Goal: Contribute content: Add original content to the website for others to see

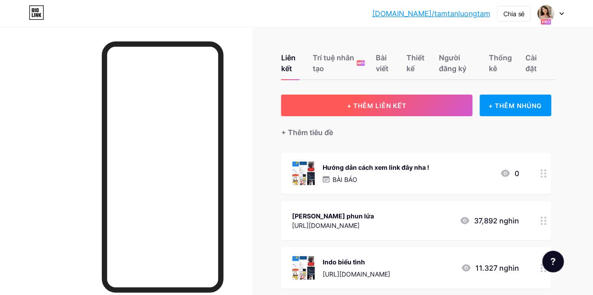
click at [440, 100] on button "+ THÊM LIÊN KẾT" at bounding box center [377, 106] width 192 height 22
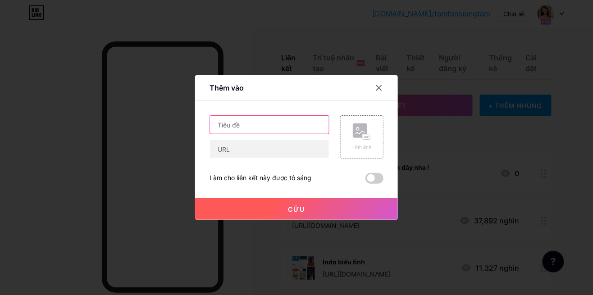
click at [294, 134] on input "text" at bounding box center [269, 125] width 119 height 18
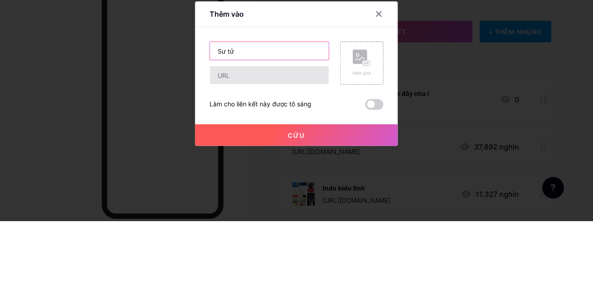
type input "Sư tử"
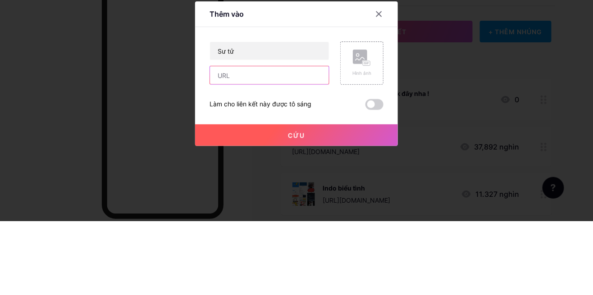
click at [267, 158] on input "text" at bounding box center [269, 149] width 119 height 18
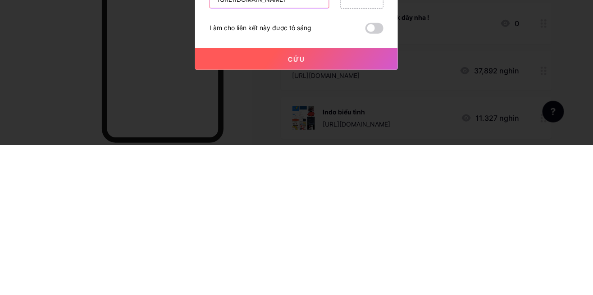
type input "[URL][DOMAIN_NAME]"
click at [338, 220] on button "Cứu" at bounding box center [296, 209] width 203 height 22
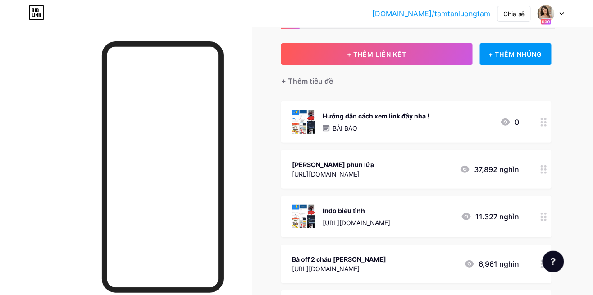
scroll to position [0, 0]
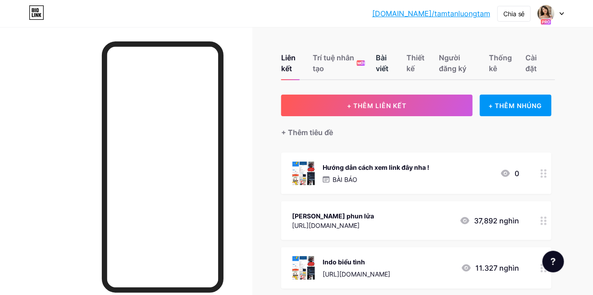
click at [386, 63] on font "Bài viết" at bounding box center [386, 63] width 20 height 22
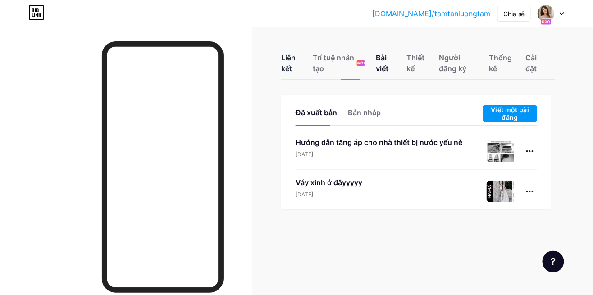
click at [286, 61] on font "Liên kết" at bounding box center [288, 63] width 14 height 20
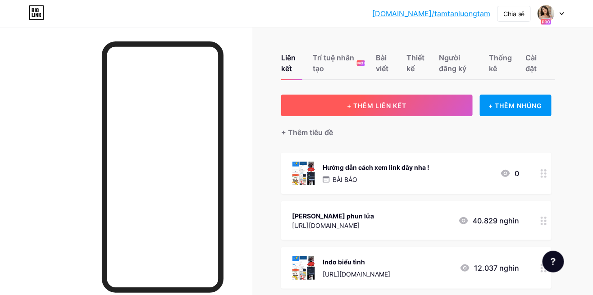
click at [419, 106] on button "+ THÊM LIÊN KẾT" at bounding box center [377, 106] width 192 height 22
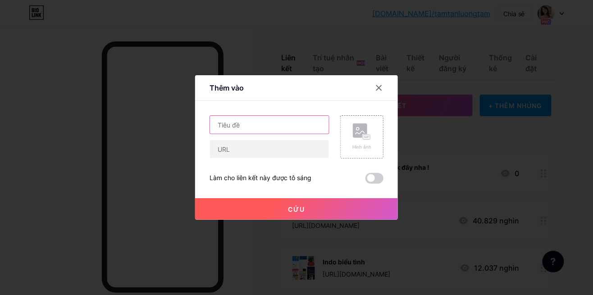
click at [296, 134] on input "text" at bounding box center [269, 125] width 119 height 18
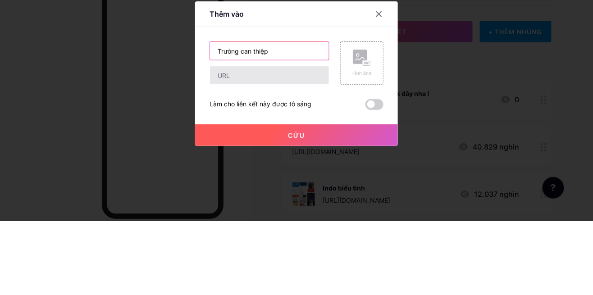
type input "Trường can thiệp"
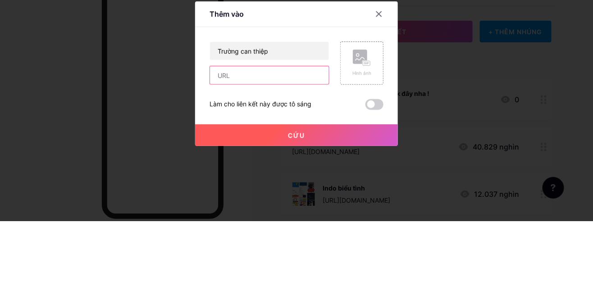
click at [293, 158] on input "text" at bounding box center [269, 149] width 119 height 18
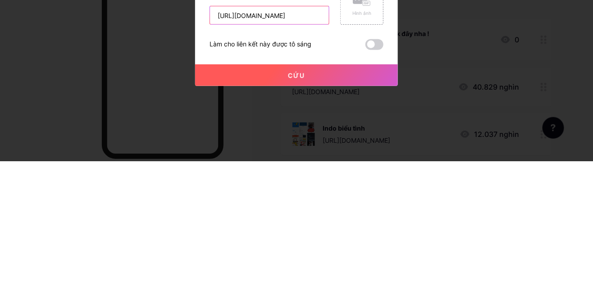
type input "[URL][DOMAIN_NAME]"
click at [335, 220] on button "Cứu" at bounding box center [296, 209] width 203 height 22
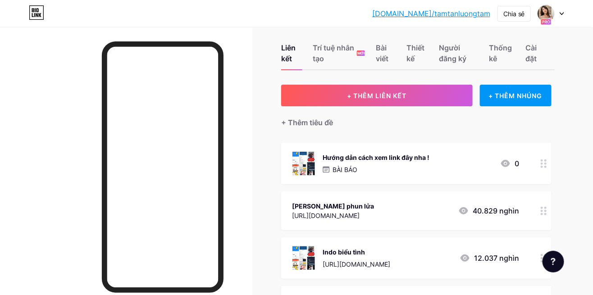
scroll to position [0, 0]
